Goal: Information Seeking & Learning: Learn about a topic

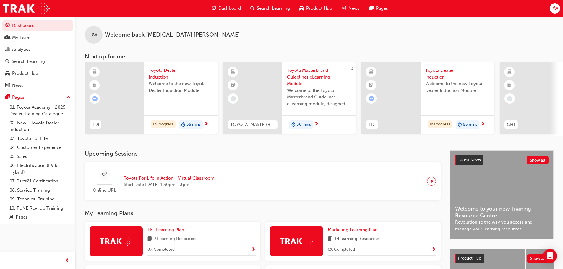
click at [207, 122] on span "next-icon" at bounding box center [206, 124] width 4 height 5
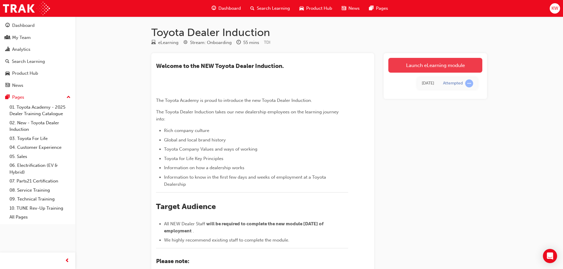
click at [467, 64] on link "Launch eLearning module" at bounding box center [435, 65] width 94 height 15
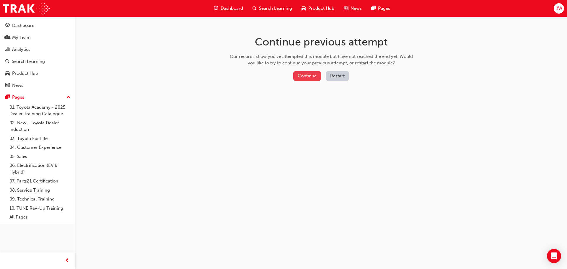
click at [308, 77] on button "Continue" at bounding box center [307, 76] width 28 height 10
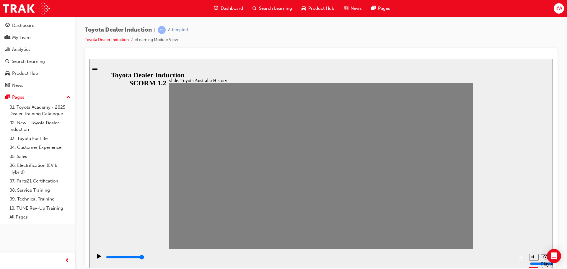
drag, startPoint x: 455, startPoint y: 173, endPoint x: 451, endPoint y: 171, distance: 3.7
drag, startPoint x: 432, startPoint y: 168, endPoint x: 410, endPoint y: 171, distance: 22.1
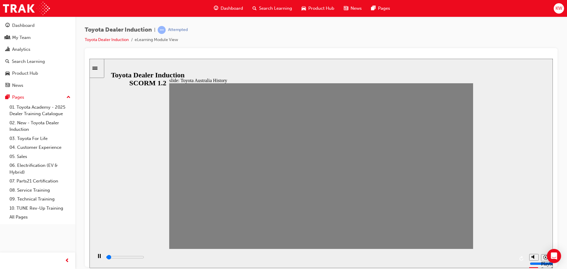
drag, startPoint x: 408, startPoint y: 172, endPoint x: 196, endPoint y: 189, distance: 213.1
type input "0"
type input "2"
type input "0"
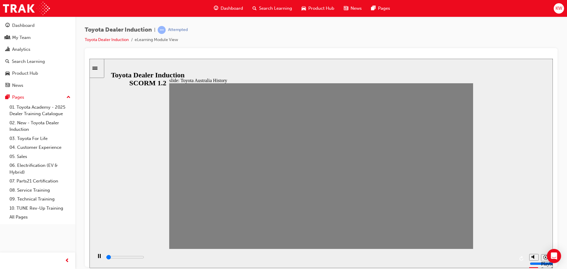
type input "3"
drag, startPoint x: 192, startPoint y: 170, endPoint x: 218, endPoint y: 167, distance: 25.9
type input "0"
type input "2"
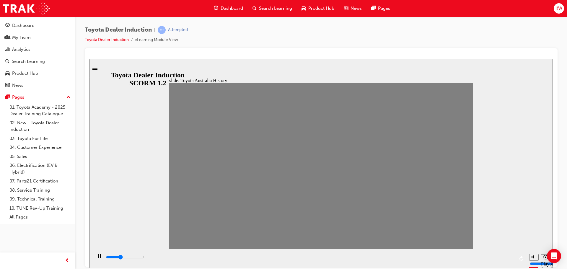
type input "0"
type input "3"
drag, startPoint x: 207, startPoint y: 171, endPoint x: 220, endPoint y: 169, distance: 13.7
type input "0"
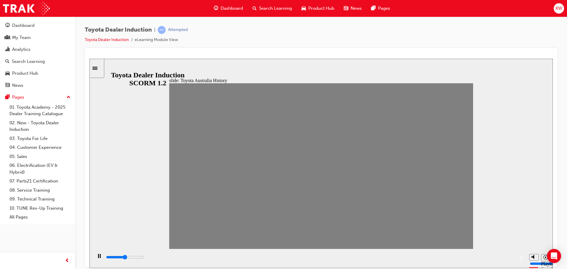
type input "4"
drag, startPoint x: 221, startPoint y: 169, endPoint x: 229, endPoint y: 166, distance: 8.7
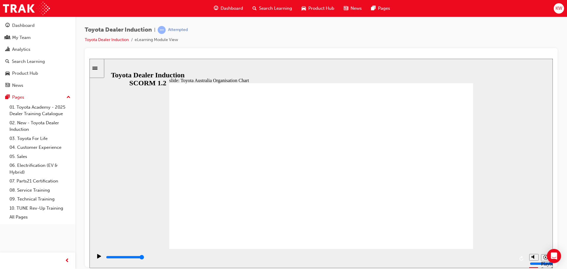
type input "2600"
radio input "true"
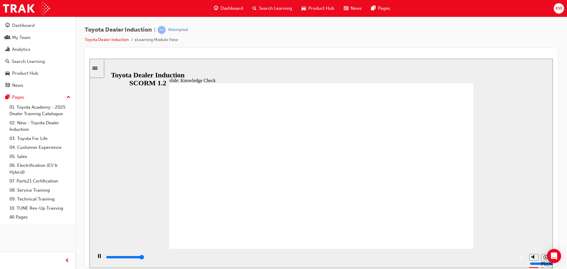
type input "5000"
radio input "true"
type input "1500"
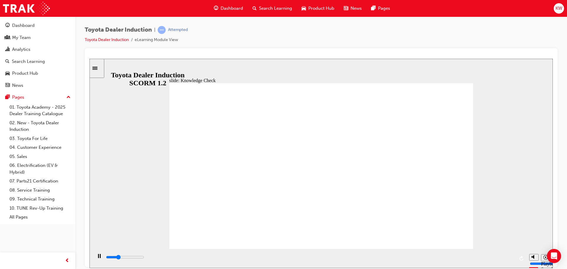
radio input "true"
type input "5000"
radio input "true"
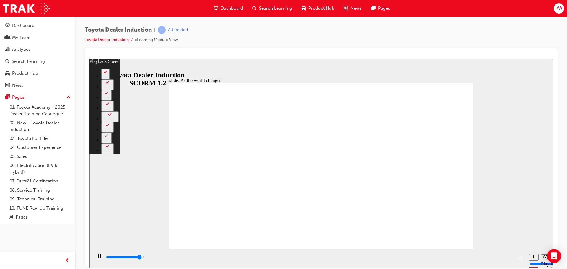
type input "8600"
type input "0"
type input "8800"
type input "0"
type input "9100"
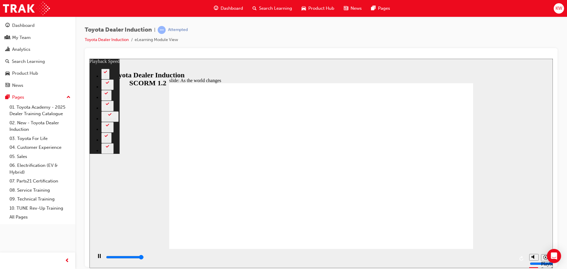
type input "1"
type input "9200"
drag, startPoint x: 186, startPoint y: 214, endPoint x: 179, endPoint y: 246, distance: 32.3
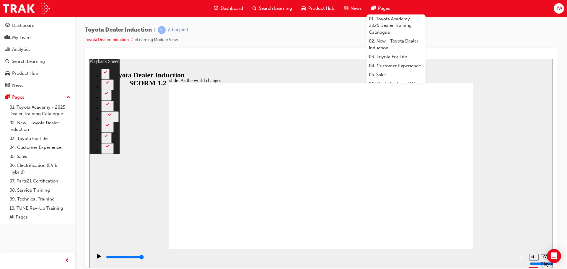
click at [340, 56] on div at bounding box center [322, 56] width 464 height 6
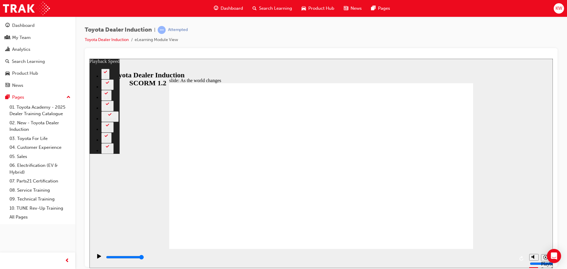
click at [454, 22] on div "Toyota Dealer Induction | Attempted Toyota Dealer Induction eLearning Module Vi…" at bounding box center [321, 136] width 492 height 238
click at [98, 66] on div "Sidebar Toggle" at bounding box center [97, 68] width 10 height 4
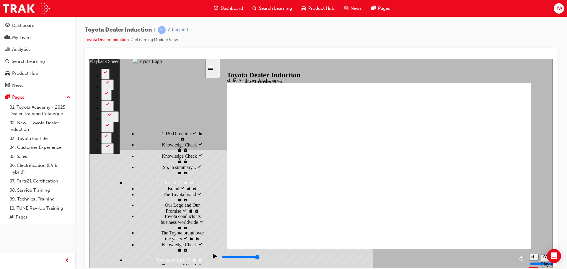
scroll to position [422, 0]
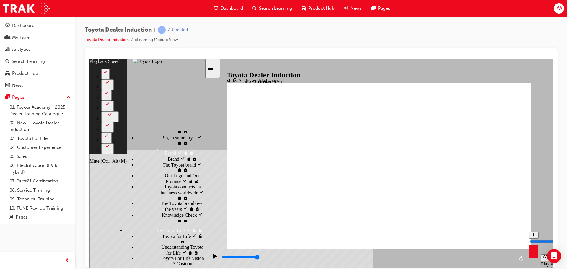
type input "74"
type input "9"
type input "74"
type input "9"
type input "10"
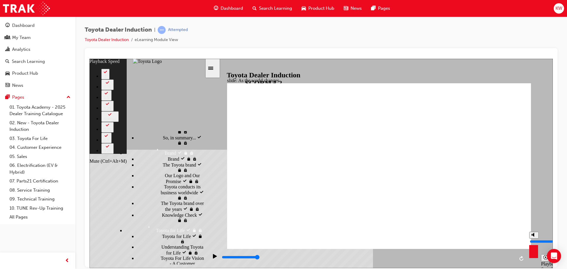
type input "74"
type input "10"
type input "74"
drag, startPoint x: 535, startPoint y: 237, endPoint x: 534, endPoint y: 223, distance: 13.9
type input "10"
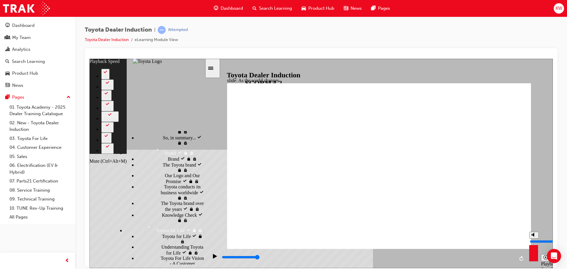
click at [534, 239] on input "volume" at bounding box center [549, 241] width 38 height 5
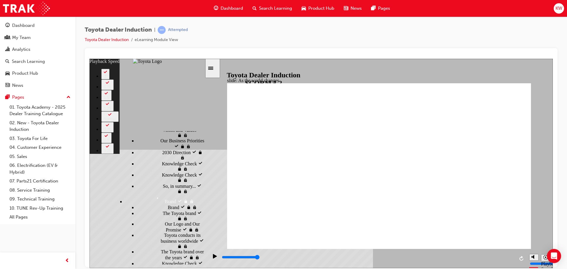
scroll to position [363, 0]
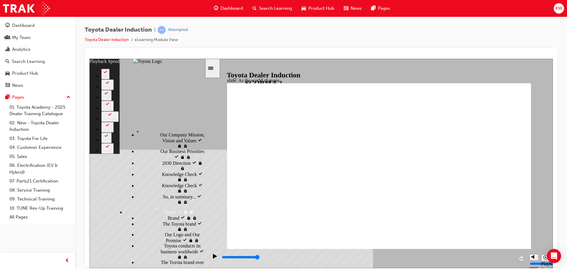
click at [214, 66] on div "Sidebar Toggle" at bounding box center [213, 68] width 10 height 4
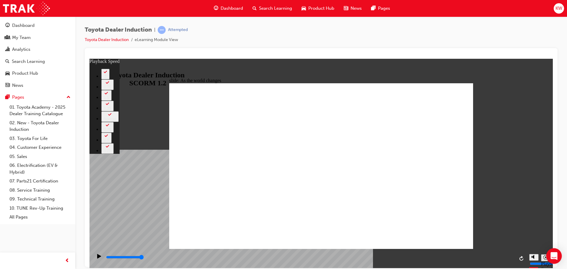
click at [556, 257] on icon "Open Intercom Messenger" at bounding box center [554, 256] width 8 height 8
click at [555, 253] on div at bounding box center [321, 157] width 473 height 219
type input "128"
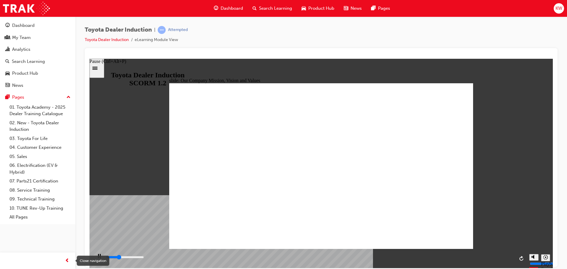
click at [98, 258] on div "Close navigation" at bounding box center [93, 261] width 32 height 10
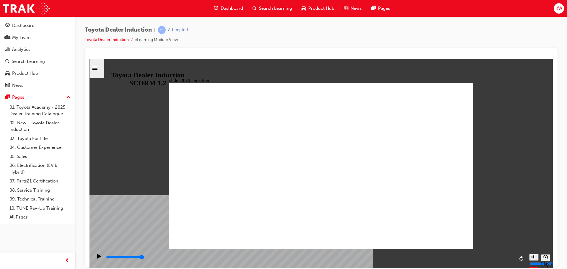
type input "5000"
type input "H"
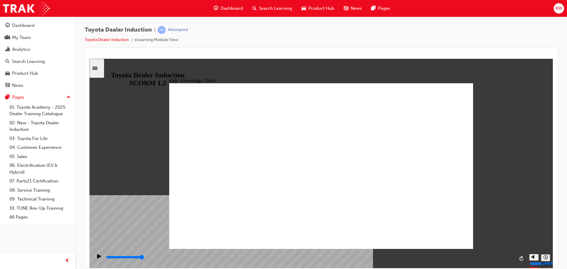
type input "Ha"
type input "Hap"
type input "Happ"
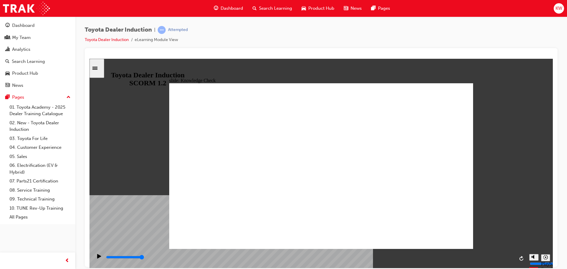
type input "Happ"
type input "Happi"
type input "Happin"
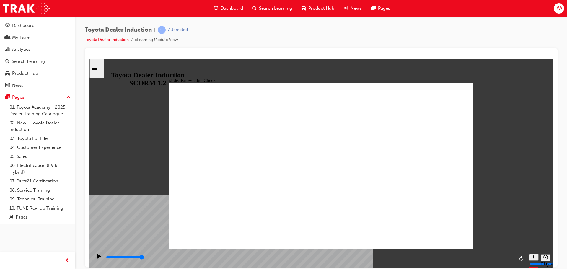
type input "Happine"
type input "Happines"
type input "Happiness"
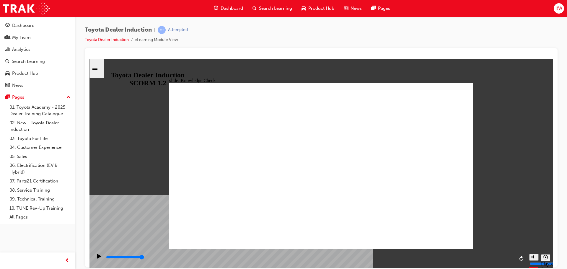
type input "Happiness"
type input "400"
type input "Happiness"
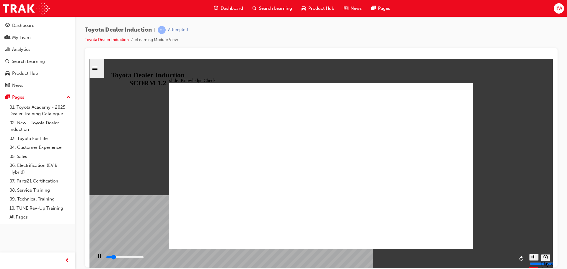
drag, startPoint x: 188, startPoint y: 89, endPoint x: 193, endPoint y: 92, distance: 5.5
type input "800"
type input "Happiness"
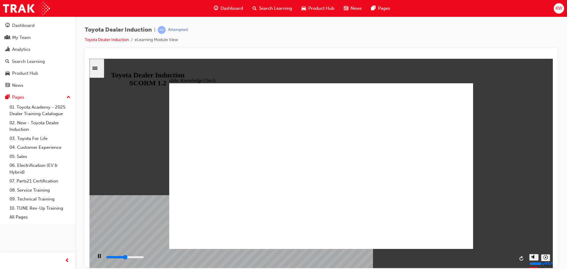
type input "800"
type input "Happiness"
click at [100, 66] on icon "Sidebar Toggle" at bounding box center [96, 68] width 9 height 4
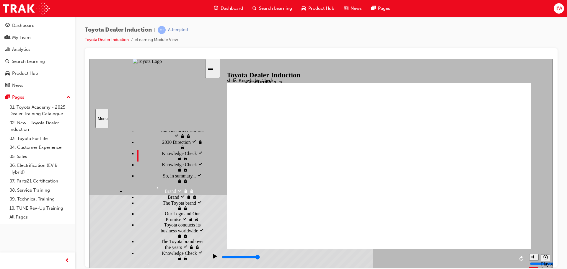
scroll to position [392, 0]
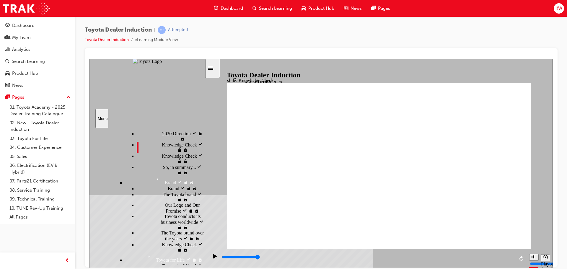
click at [170, 119] on div "Our Company Mission, Vision and Values visited Our Company Mission, Vision and …" at bounding box center [171, 111] width 68 height 17
click at [162, 102] on span "As the world changes visited" at bounding box center [183, 96] width 43 height 11
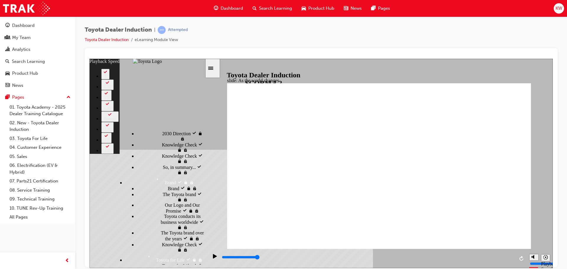
click at [162, 163] on span "Knowledge Check visited" at bounding box center [183, 158] width 43 height 11
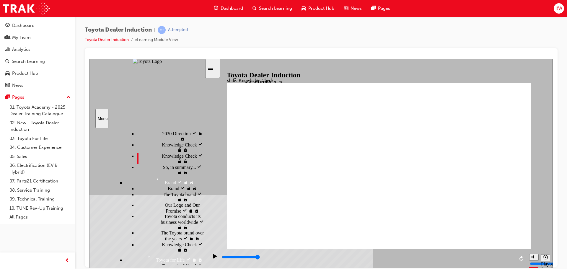
click at [165, 91] on span "Toyota Australia's Vision, Mission & Business Priorities visited" at bounding box center [184, 79] width 39 height 21
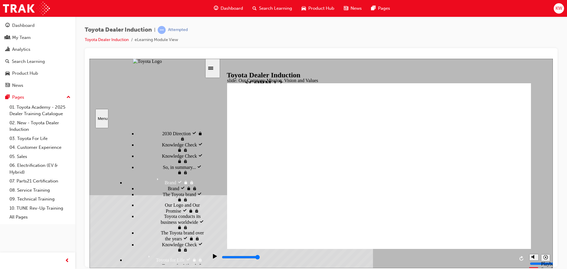
click at [149, 175] on ul "Toyota Australia's Vision, Mission & Business Priorities visited Toyota Austral…" at bounding box center [165, 122] width 80 height 106
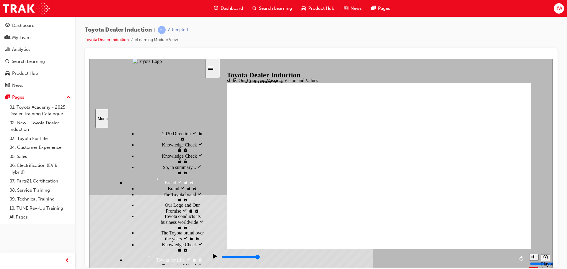
click at [149, 130] on div "Our Business Priorities visited Our Business Priorities" at bounding box center [171, 124] width 68 height 11
click at [162, 136] on span "2030 Direction visited" at bounding box center [183, 132] width 42 height 5
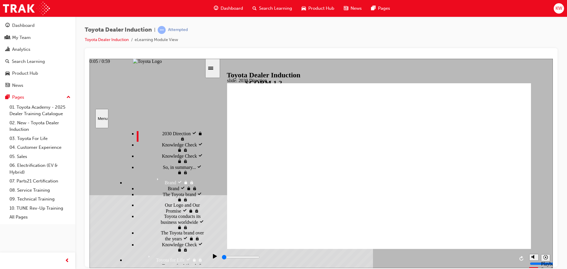
drag, startPoint x: 502, startPoint y: 256, endPoint x: 223, endPoint y: 261, distance: 279.6
click at [221, 263] on div "playback controls" at bounding box center [367, 258] width 318 height 19
click at [213, 257] on icon "Play (Ctrl+Alt+P)" at bounding box center [215, 256] width 4 height 4
click at [148, 175] on div "So, in summary... So, in summary..." at bounding box center [171, 169] width 68 height 11
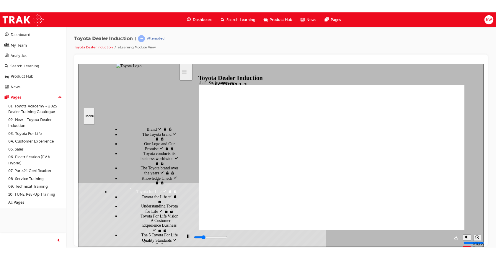
scroll to position [451, 0]
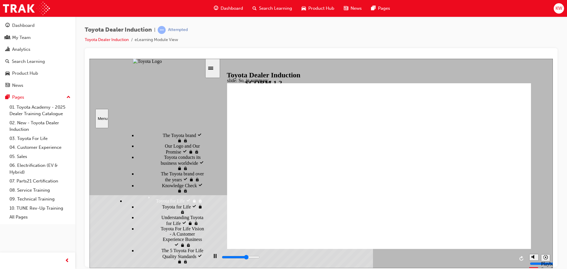
click at [164, 105] on div "Knowledge Check visited Knowledge Check" at bounding box center [171, 99] width 68 height 11
type input "6500"
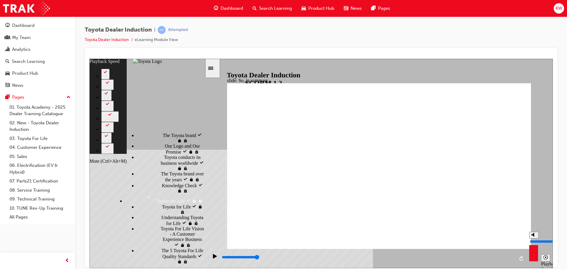
type input "37"
type input "8"
type input "37"
type input "8"
type input "37"
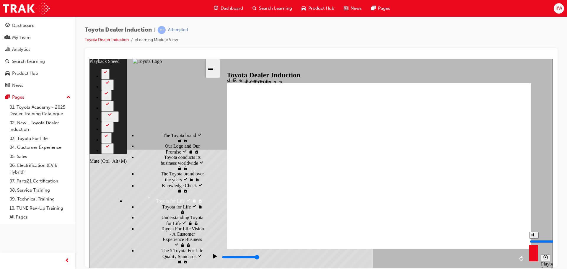
type input "8"
click at [534, 239] on input "volume" at bounding box center [549, 241] width 38 height 5
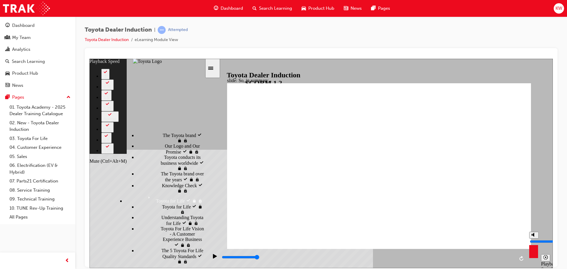
type input "106"
type input "6"
type input "106"
type input "6"
type input "106"
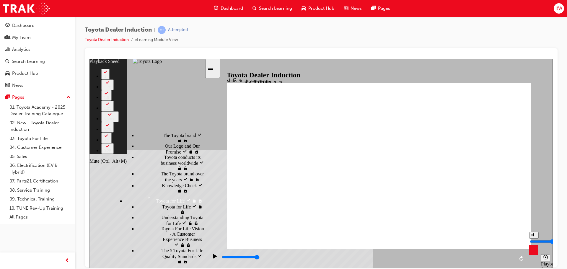
type input "6"
click at [534, 239] on input "volume" at bounding box center [549, 241] width 38 height 5
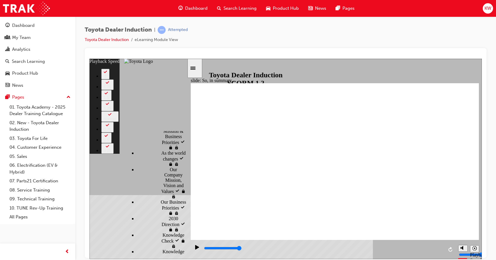
type input "128"
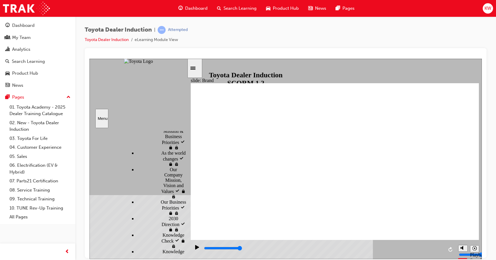
click at [462, 230] on input "volume" at bounding box center [478, 232] width 38 height 5
type input "10100"
type input "8"
type input "10100"
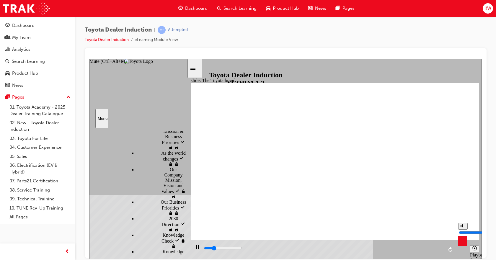
type input "8"
click at [462, 230] on input "volume" at bounding box center [478, 232] width 38 height 5
type input "10900"
type input "10"
type input "10900"
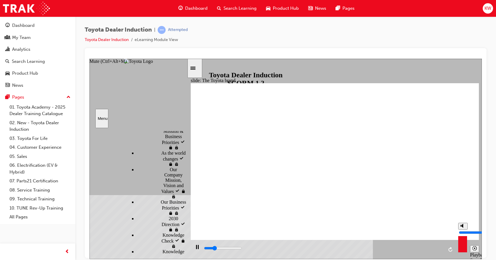
type input "10"
click at [462, 230] on input "volume" at bounding box center [478, 232] width 38 height 5
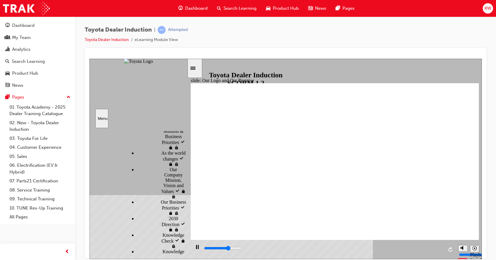
drag, startPoint x: 263, startPoint y: 249, endPoint x: 201, endPoint y: 252, distance: 62.4
click at [201, 252] on div "playback controls" at bounding box center [323, 249] width 265 height 19
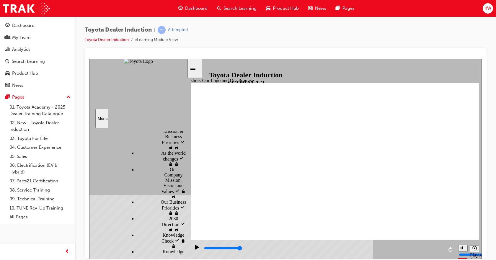
type input "8400"
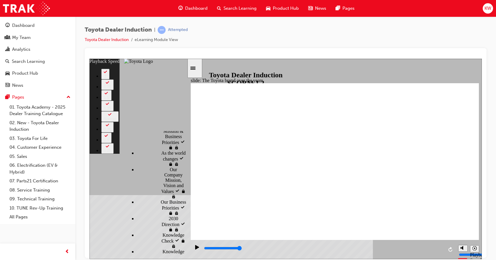
type input "165"
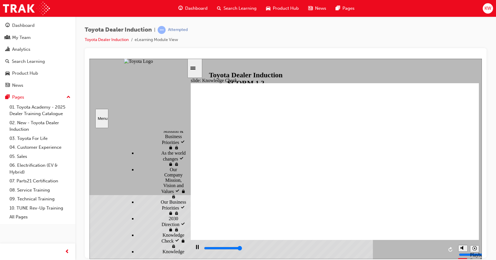
type input "5000"
radio input "true"
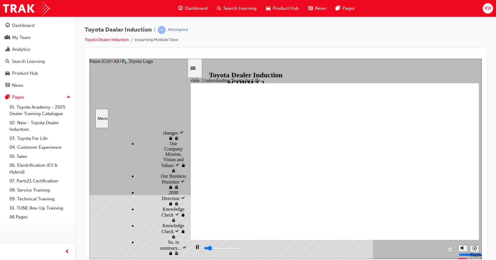
click at [196, 248] on icon "Pause (Ctrl+Alt+P)" at bounding box center [197, 247] width 3 height 4
click at [195, 246] on icon "Play (Ctrl+Alt+P)" at bounding box center [197, 247] width 4 height 5
click at [195, 247] on icon "Play (Ctrl+Alt+P)" at bounding box center [197, 247] width 4 height 5
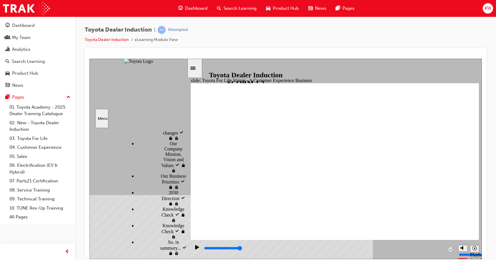
click at [196, 246] on icon "Pause (Ctrl+Alt+P)" at bounding box center [197, 247] width 3 height 4
click at [195, 246] on icon "Play (Ctrl+Alt+P)" at bounding box center [197, 247] width 4 height 5
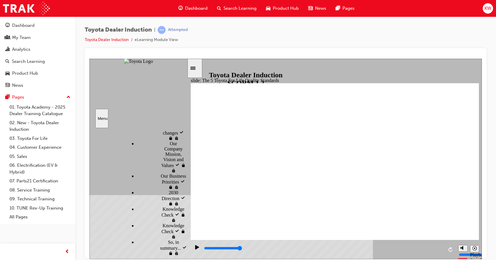
type input "13500"
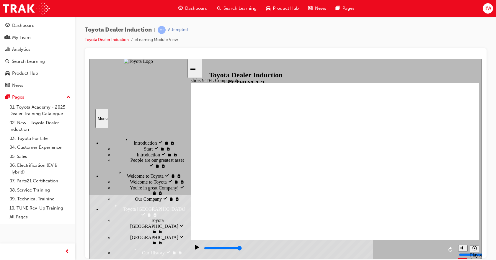
scroll to position [477, 0]
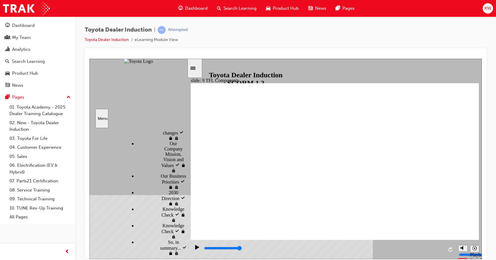
click at [196, 249] on rect "Pause (Ctrl+Alt+P)" at bounding box center [196, 247] width 1 height 4
click at [195, 249] on icon "Play (Ctrl+Alt+P)" at bounding box center [197, 247] width 4 height 4
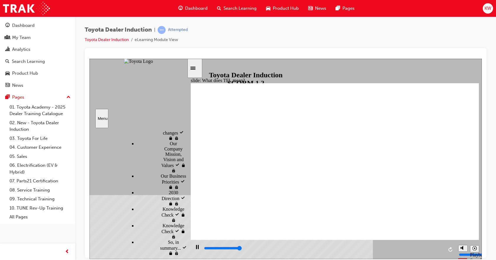
type input "10800"
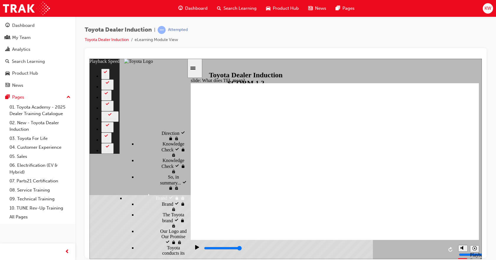
scroll to position [596, 0]
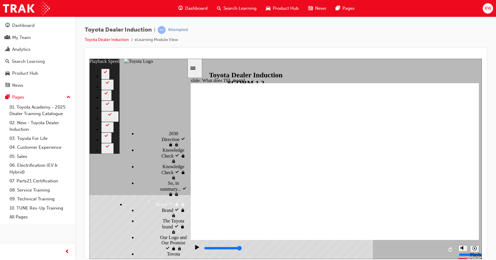
type input "139"
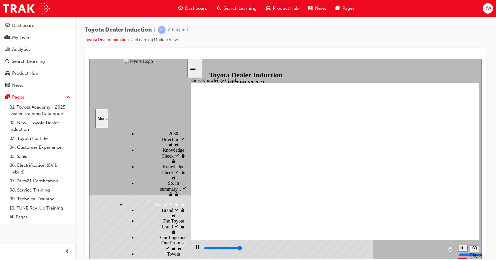
type input "5000"
radio input "true"
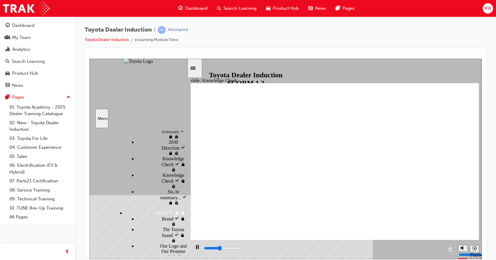
type input "2000"
radio input "true"
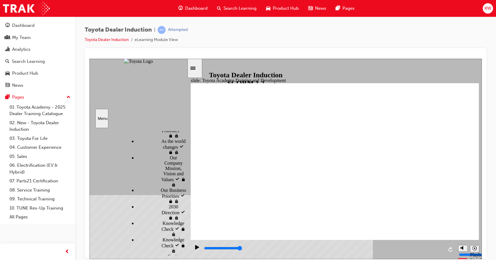
scroll to position [474, 0]
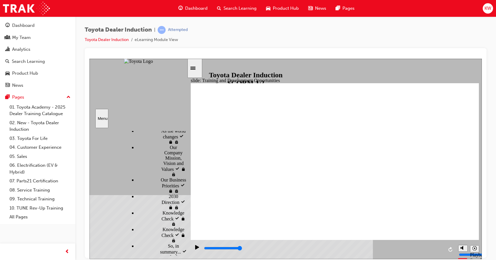
drag, startPoint x: 256, startPoint y: 217, endPoint x: 262, endPoint y: 196, distance: 21.3
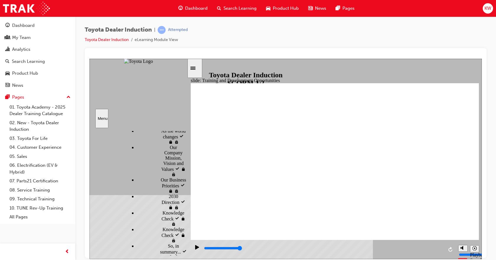
drag, startPoint x: 464, startPoint y: 115, endPoint x: 459, endPoint y: 117, distance: 5.3
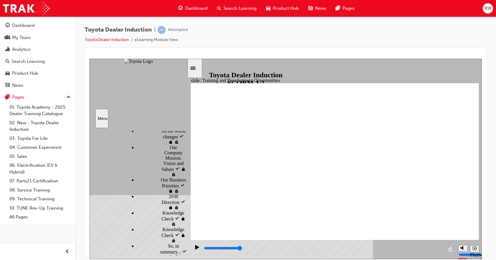
drag, startPoint x: 463, startPoint y: 113, endPoint x: 439, endPoint y: 118, distance: 24.7
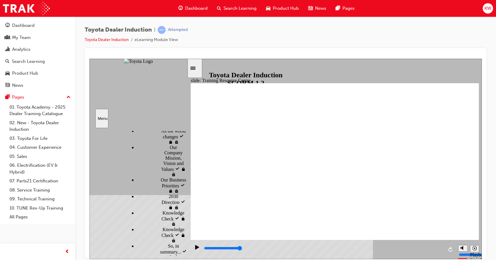
type input "5000"
radio input "true"
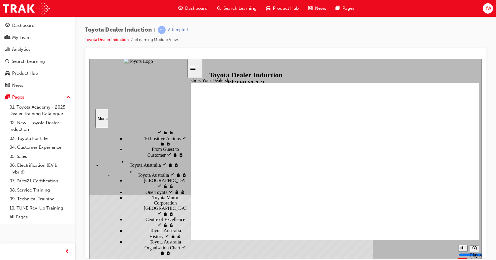
scroll to position [226, 0]
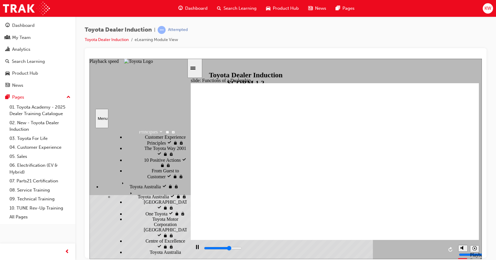
click at [476, 248] on icon "Playback speed" at bounding box center [475, 248] width 4 height 4
click at [477, 250] on icon "Playback speed" at bounding box center [475, 248] width 4 height 4
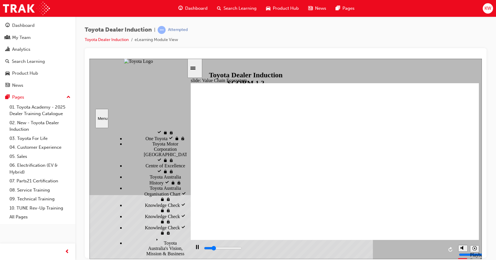
scroll to position [315, 0]
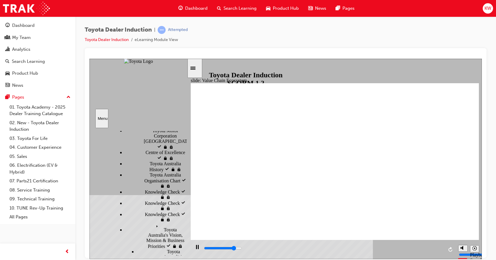
drag, startPoint x: 265, startPoint y: 191, endPoint x: 268, endPoint y: 189, distance: 3.2
type input "66800"
